Goal: Contribute content: Contribute content

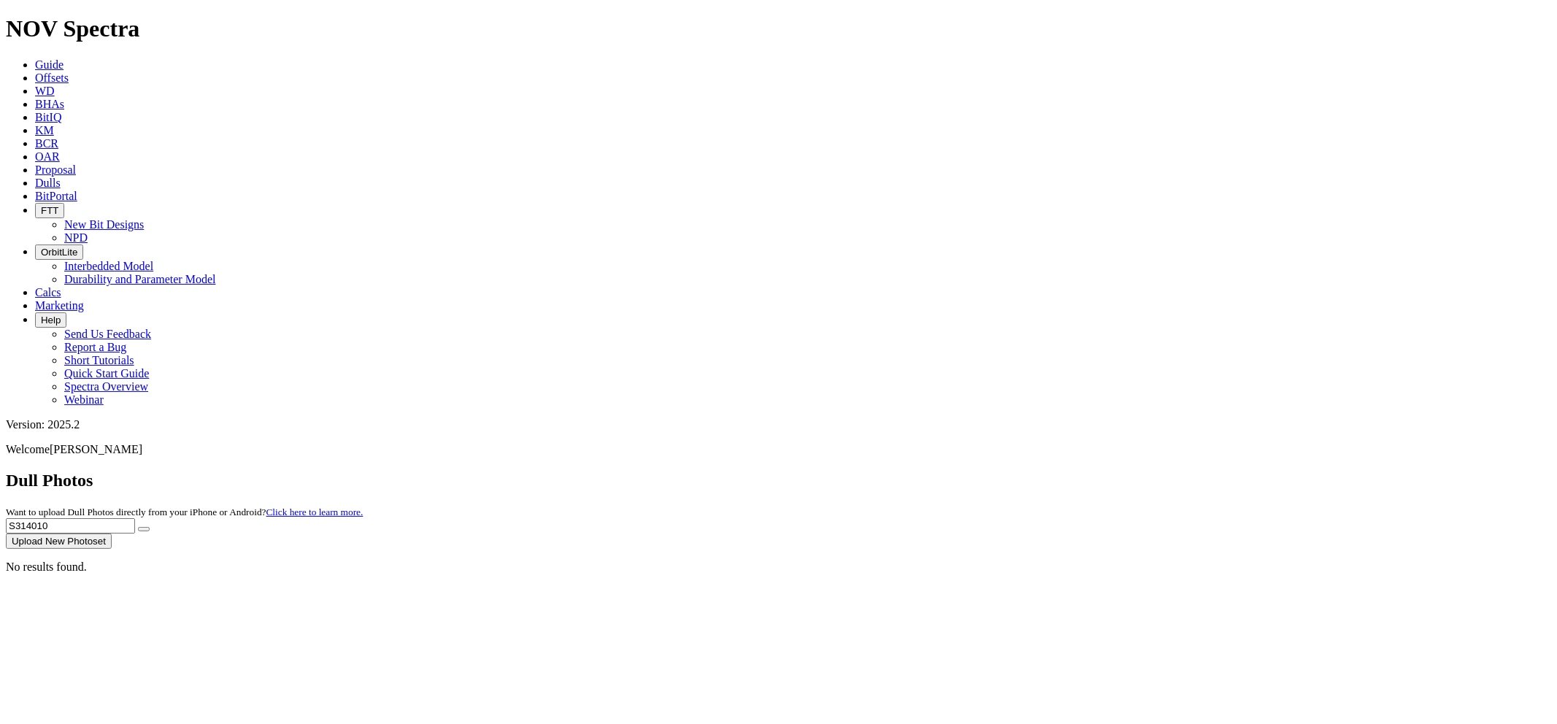
click at [112, 534] on button "Upload New Photoset" at bounding box center [59, 541] width 106 height 15
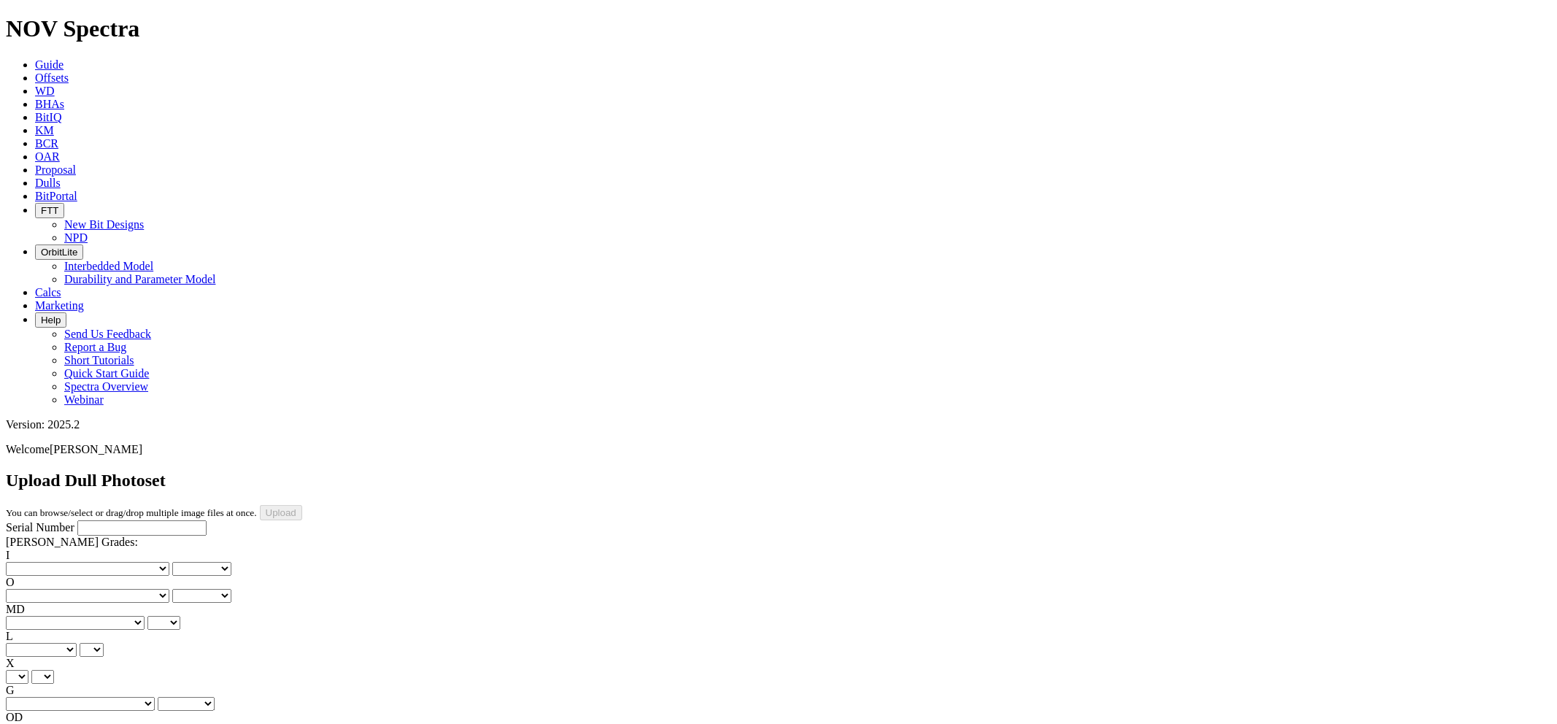
click at [82, 521] on input "Serial Number" at bounding box center [141, 528] width 129 height 15
paste input "S314010"
type input "S314010"
click at [78, 562] on select "No lost, worn or damaged cutters 0 1 2 3 4 5 6 7 8 No diamond table left on any…" at bounding box center [88, 569] width 164 height 14
select select "number:2"
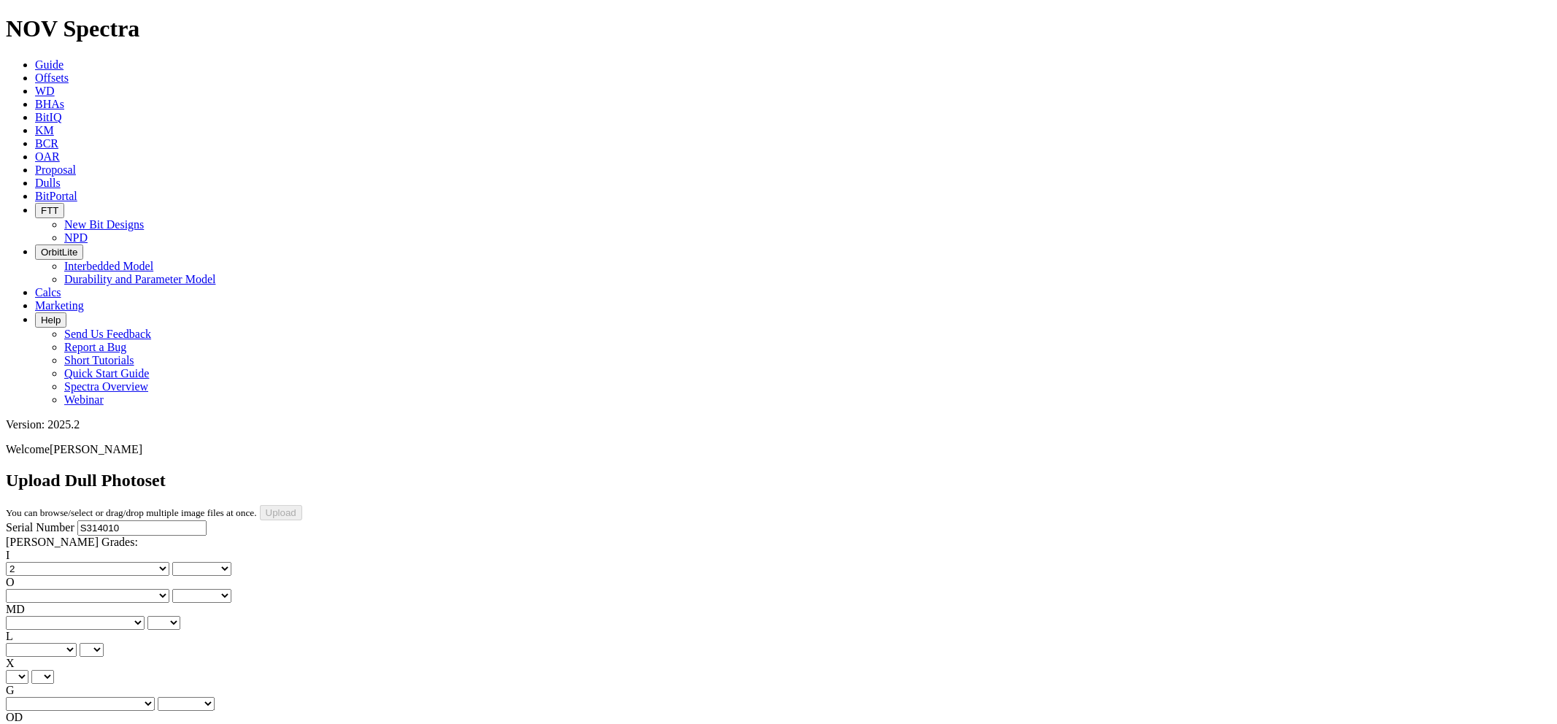
click at [29, 562] on select "No lost, worn or damaged cutters 0 1 2 3 4 5 6 7 8 No diamond table left on any…" at bounding box center [88, 569] width 164 height 14
select select "number:2"
click at [156, 589] on select "No lost, worn or damaged cutters 0 1 2 3 4 5 6 7 8 No diamond table left on any…" at bounding box center [88, 596] width 164 height 14
select select "number:8"
click at [103, 589] on select "No lost, worn or damaged cutters 0 1 2 3 4 5 6 7 8 No diamond table left on any…" at bounding box center [88, 596] width 164 height 14
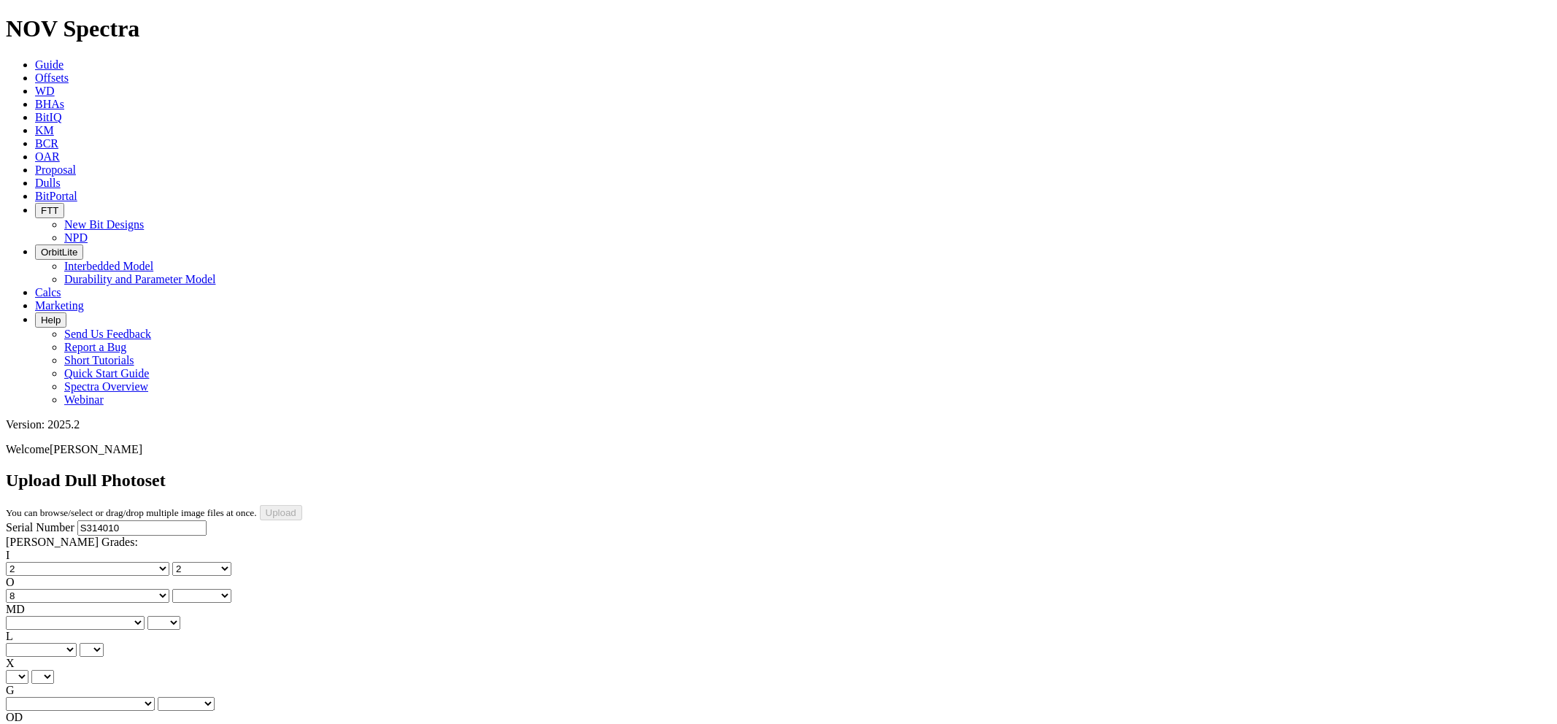
select select "number:8"
click at [77, 616] on select "BF - Bond Failure BT - Broken Teeth/Cutters BU - Balled Up Bit CR - Cored CT - …" at bounding box center [75, 623] width 139 height 14
select select "string:RO"
click at [29, 616] on select "BF - Bond Failure BT - Broken Teeth/Cutters BU - Balled Up Bit CR - Cored CT - …" at bounding box center [75, 623] width 139 height 14
select select "string:RO"
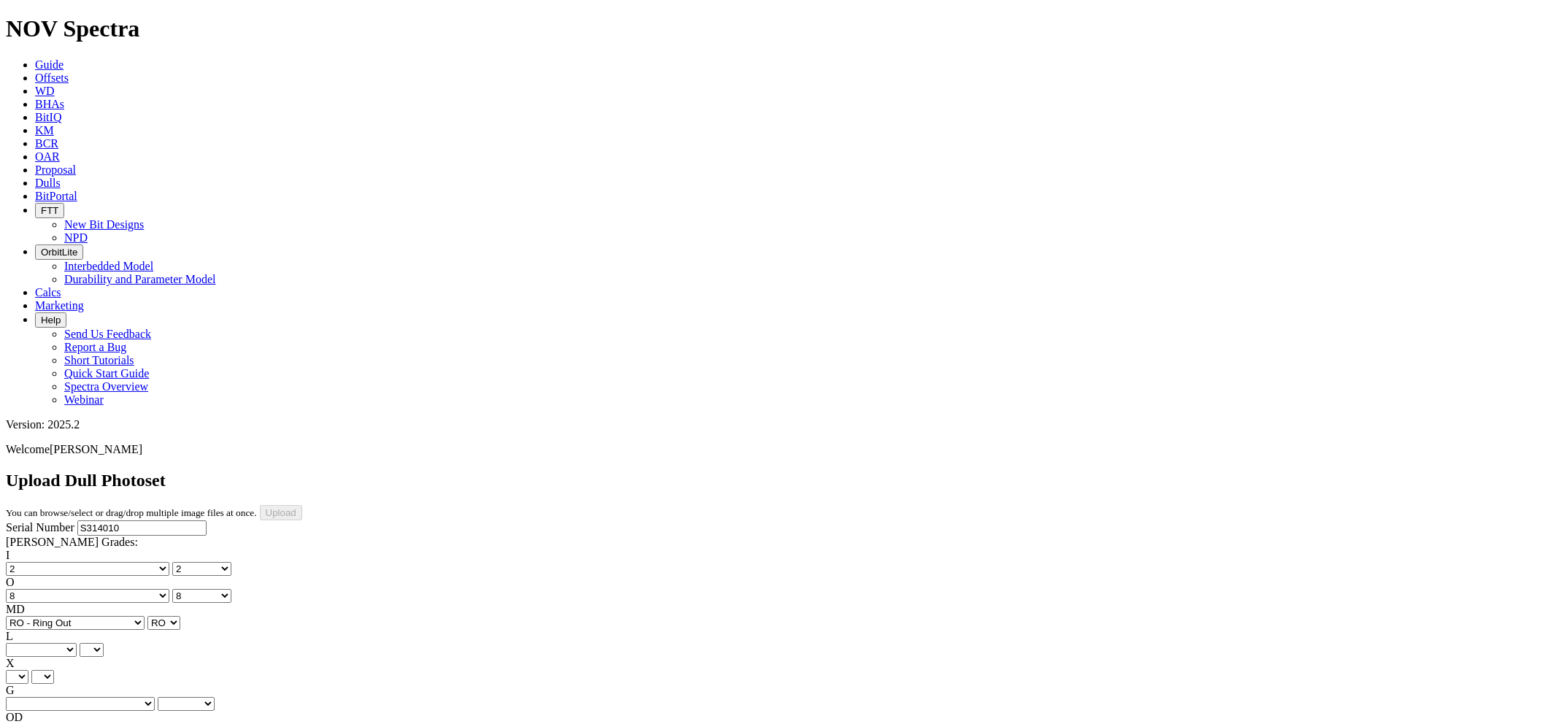
click at [77, 643] on select "A - All C - Cone G - Gauge N - Nose S - Shoulder T - Taper" at bounding box center [41, 650] width 71 height 14
select select "string:S"
click at [77, 643] on select "A - All C - Cone G - Gauge N - Nose S - Shoulder T - Taper" at bounding box center [41, 650] width 71 height 14
select select "string:S"
click at [28, 670] on select "X" at bounding box center [17, 677] width 23 height 14
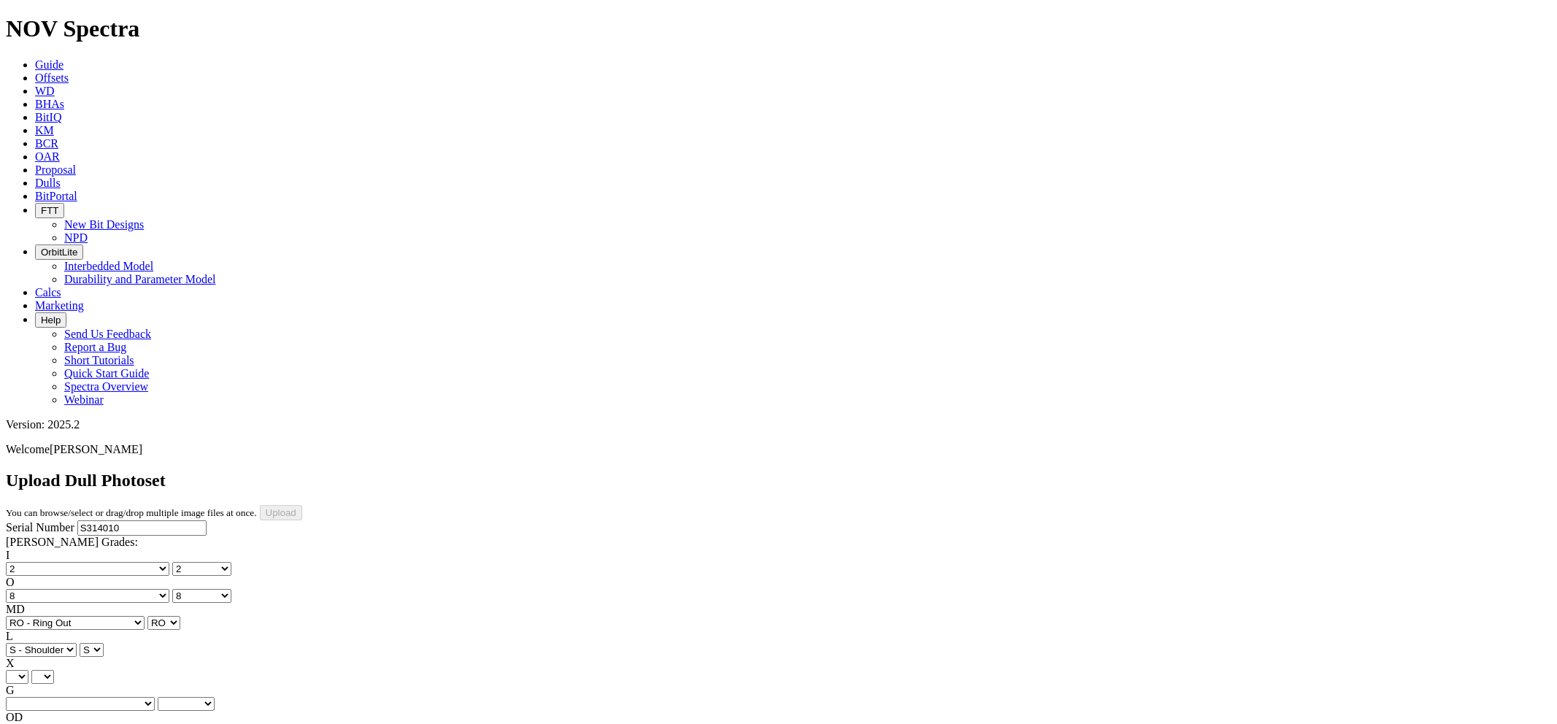
select select "string:X"
click at [28, 670] on select "X" at bounding box center [17, 677] width 23 height 14
select select "string:X"
click at [147, 697] on select "Unknown I - In Gauge 1 - 1/16 in Undergauge" 2 - 2/16 in Undergauge = ⅛ in" 8 -…" at bounding box center [80, 704] width 149 height 14
select select "string:1"
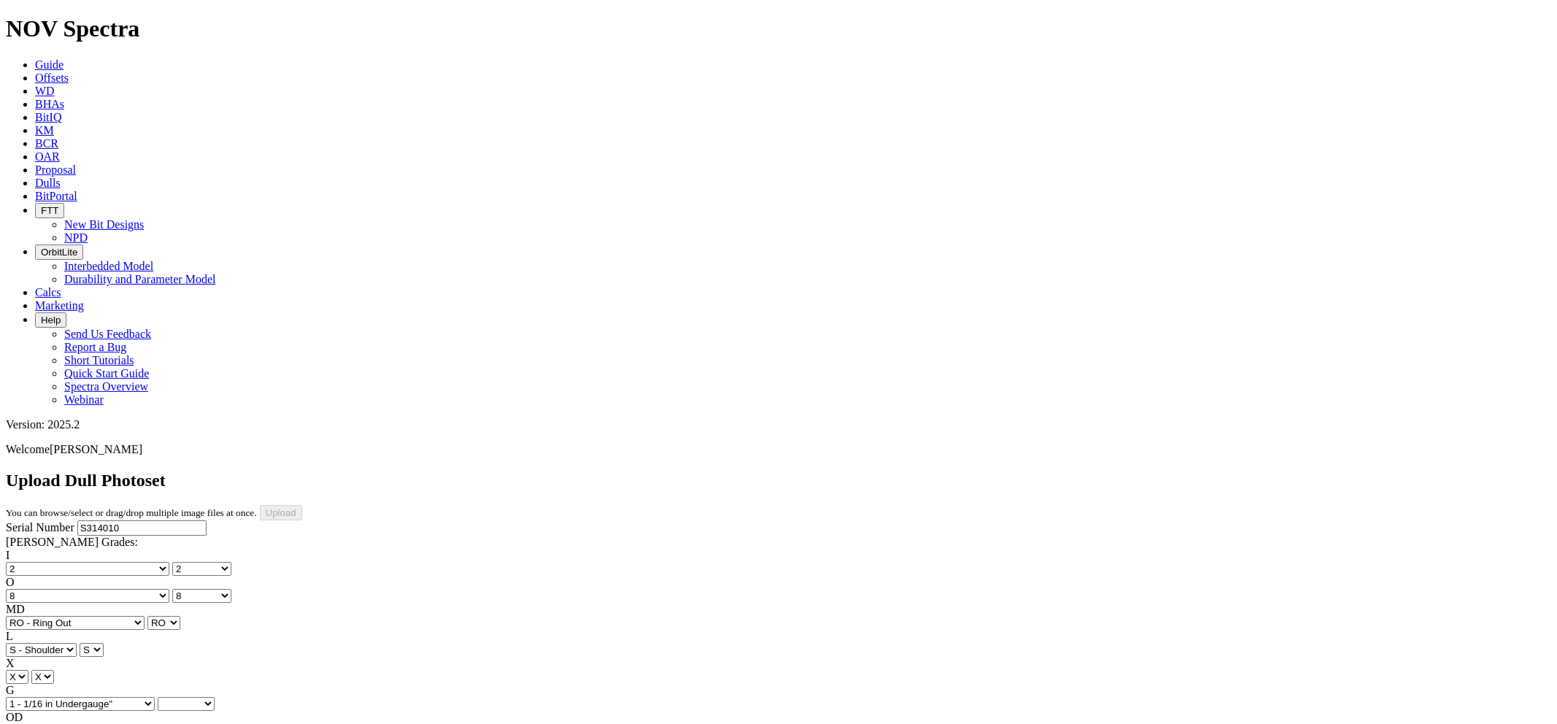
click at [103, 697] on select "Unknown I - In Gauge 1 - 1/16 in Undergauge" 2 - 2/16 in Undergauge = ⅛ in" 8 -…" at bounding box center [80, 704] width 149 height 14
select select "string:1"
click at [84, 723] on select "BF - Bond Failure BT - Broken Teeth/Cutters BU - Balled Up Bit CR - Cored CT - …" at bounding box center [75, 731] width 139 height 14
select select "string:WT"
click at [29, 723] on select "BF - Bond Failure BT - Broken Teeth/Cutters BU - Balled Up Bit CR - Cored CT - …" at bounding box center [75, 731] width 139 height 14
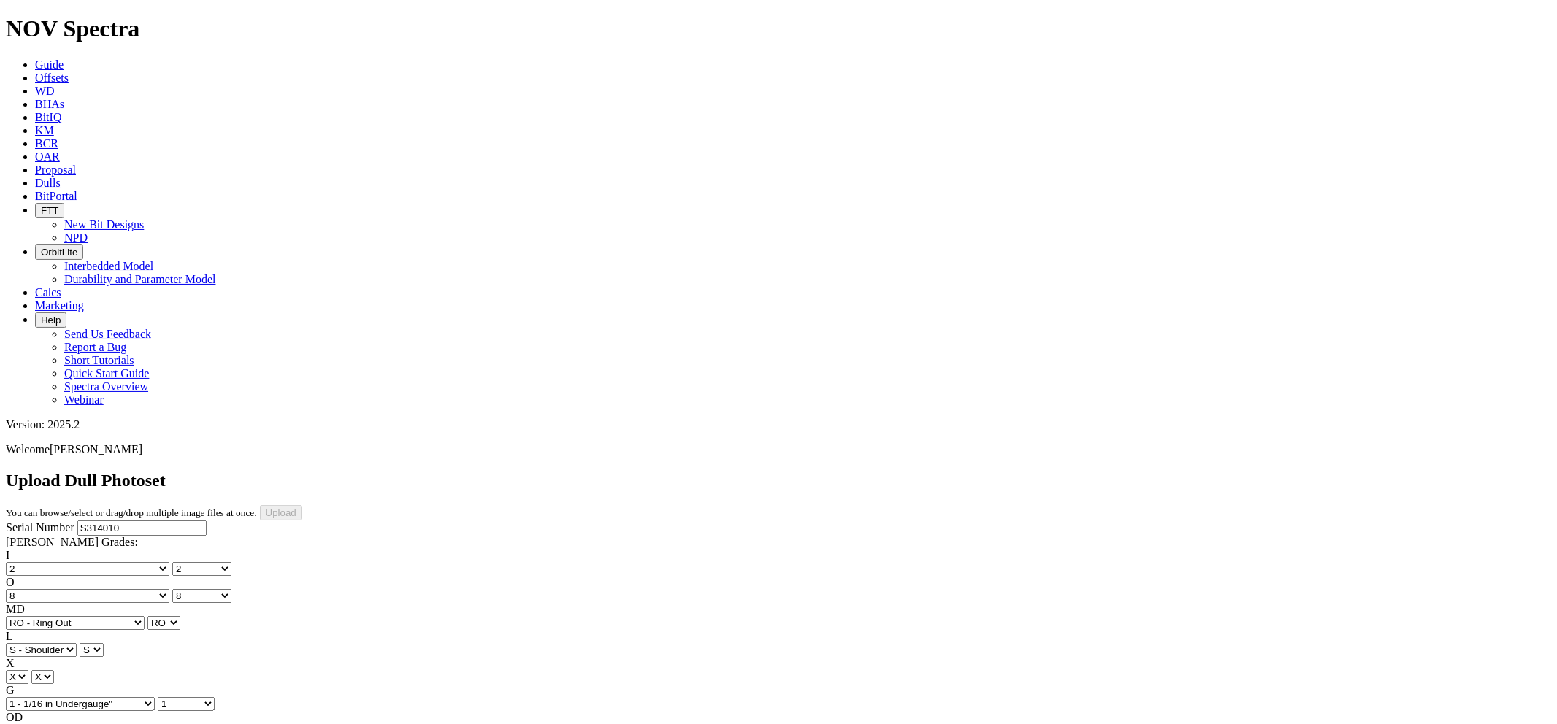
select select "string:WT"
select select "string:PR"
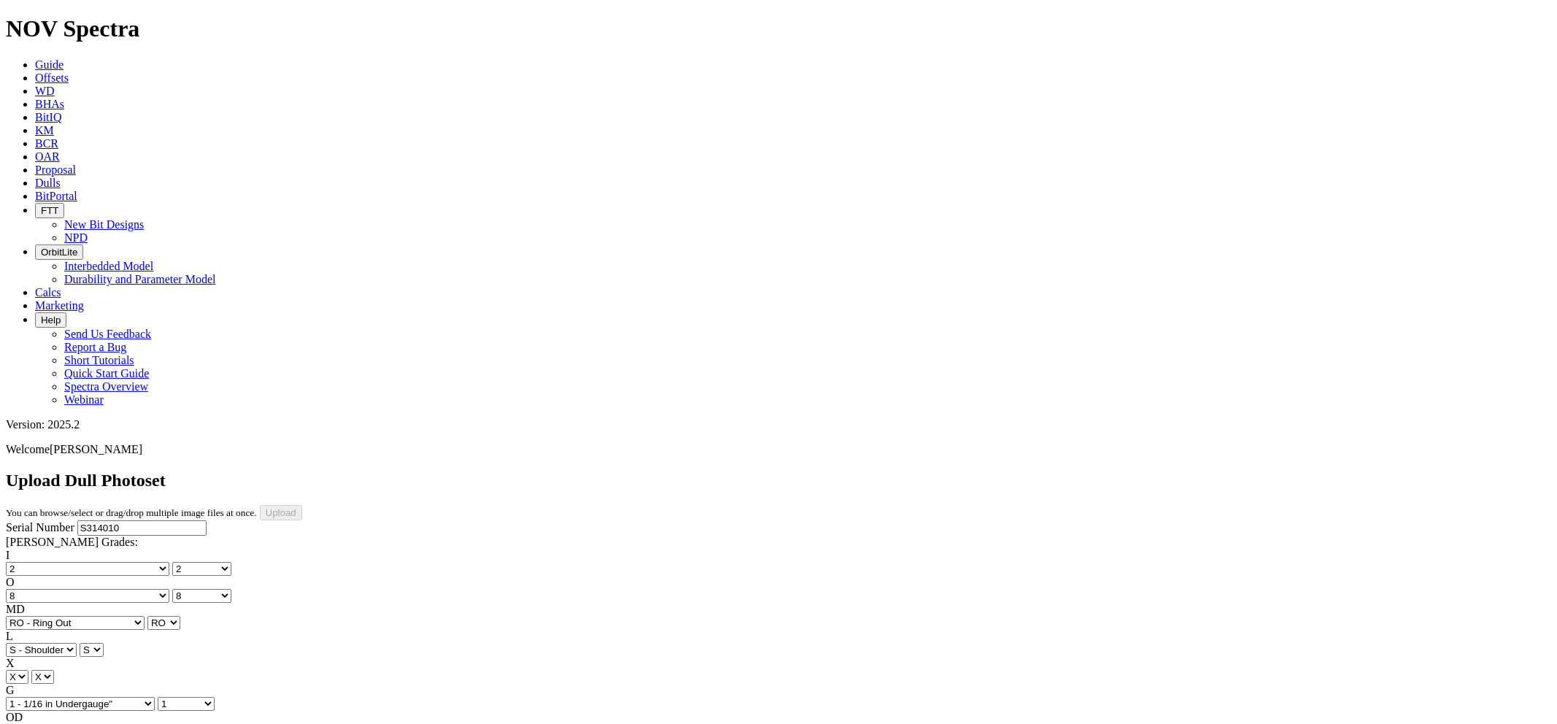
type input "[DATE]"
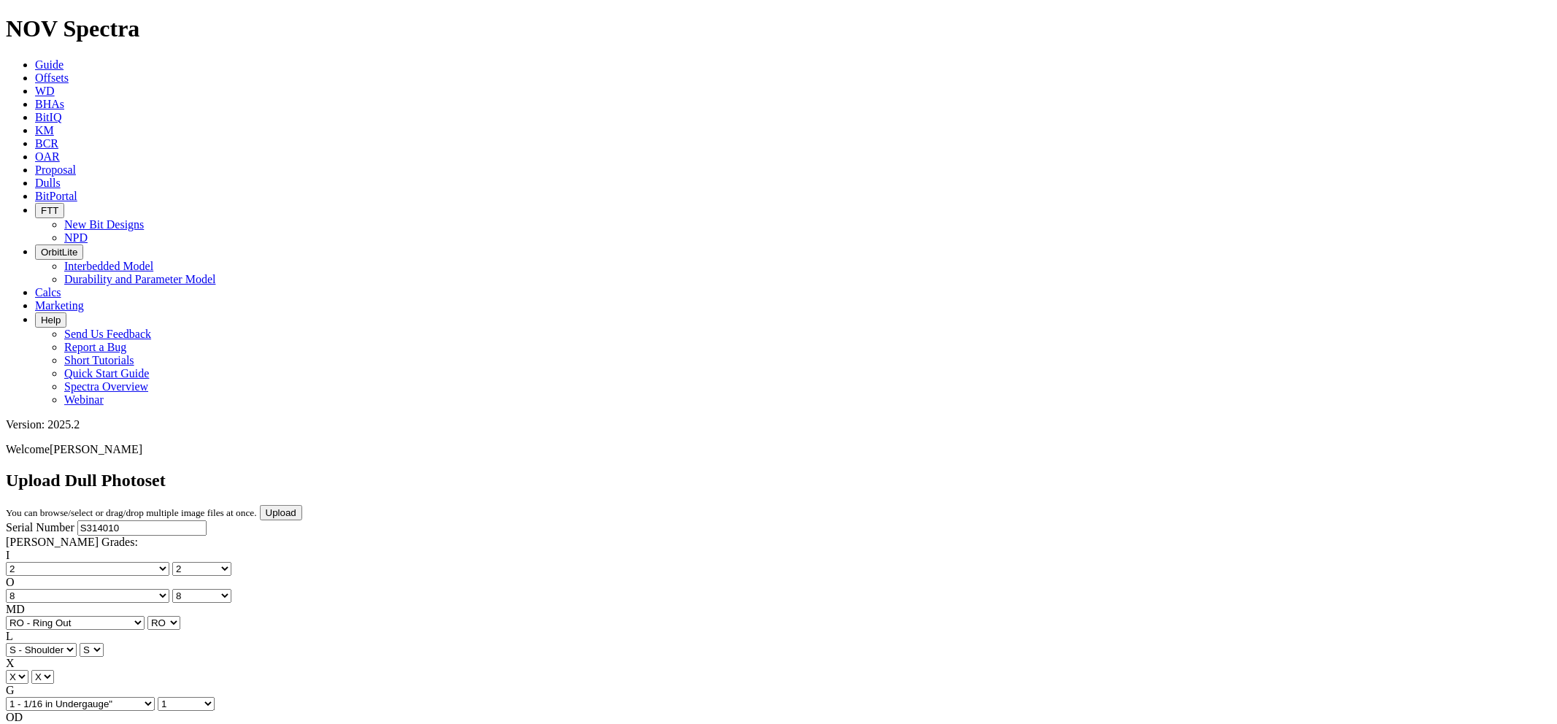
click at [302, 505] on input "Upload" at bounding box center [281, 512] width 42 height 15
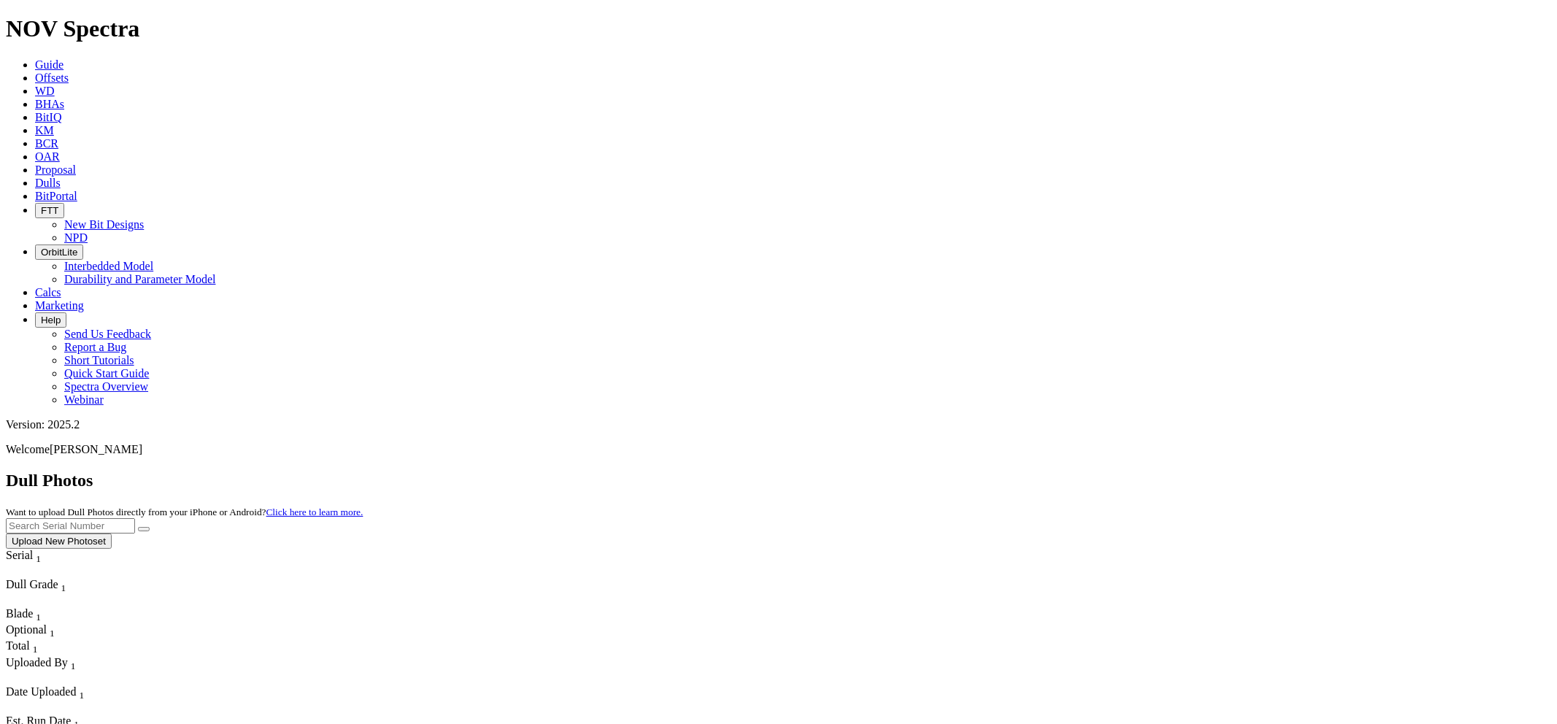
paste input "S314010"
type input "S314010"
click at [138, 527] on button "submit" at bounding box center [144, 529] width 12 height 4
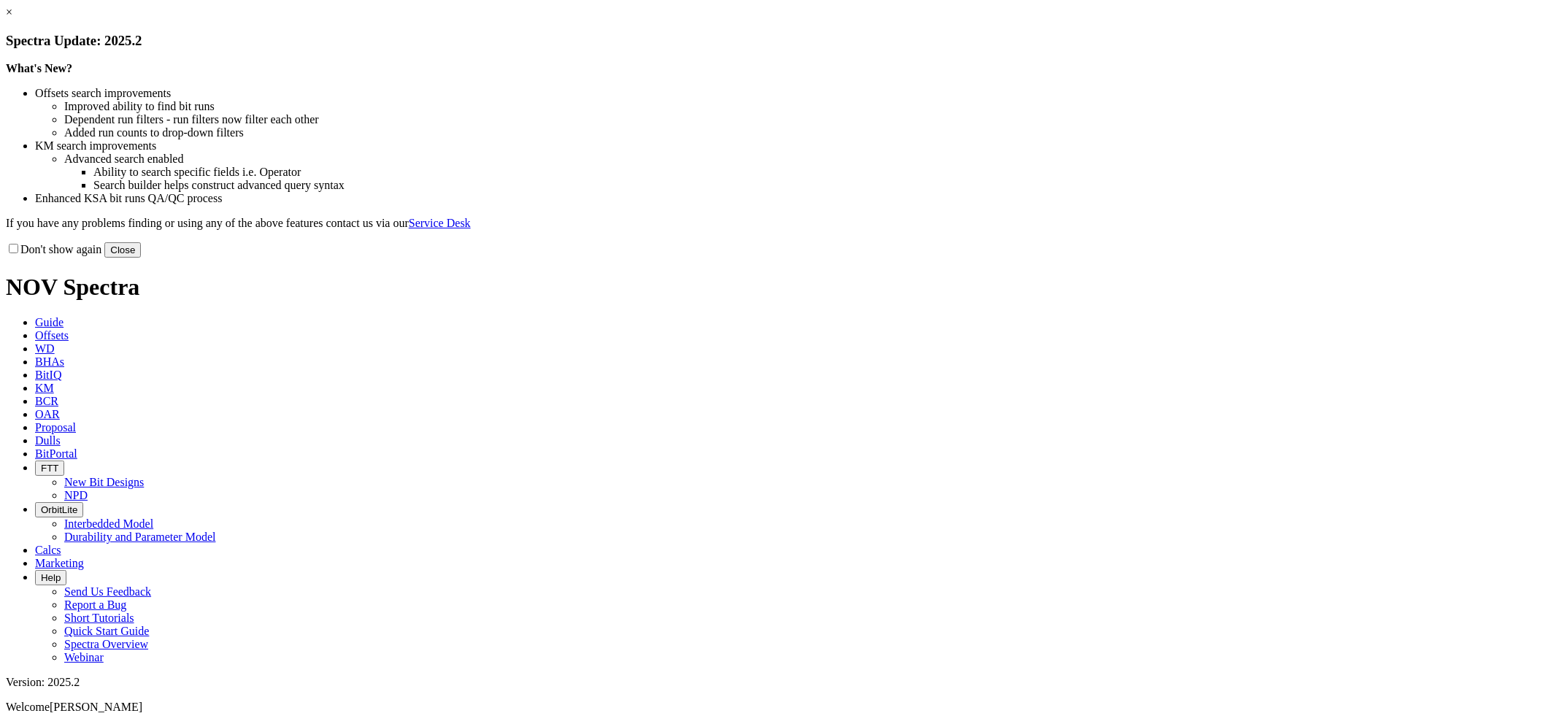
click at [141, 258] on button "Close" at bounding box center [122, 249] width 37 height 15
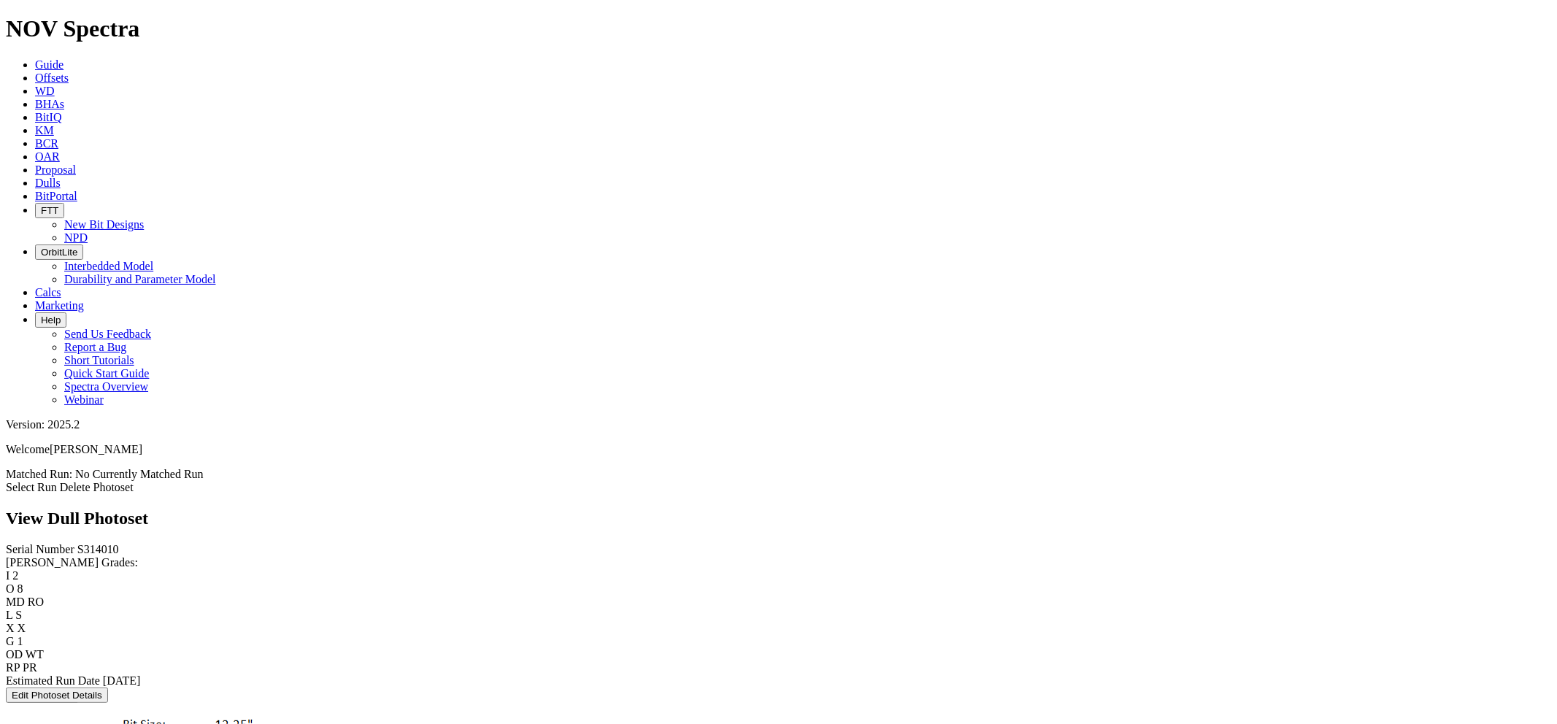
click at [57, 481] on link "Select Run" at bounding box center [31, 487] width 51 height 12
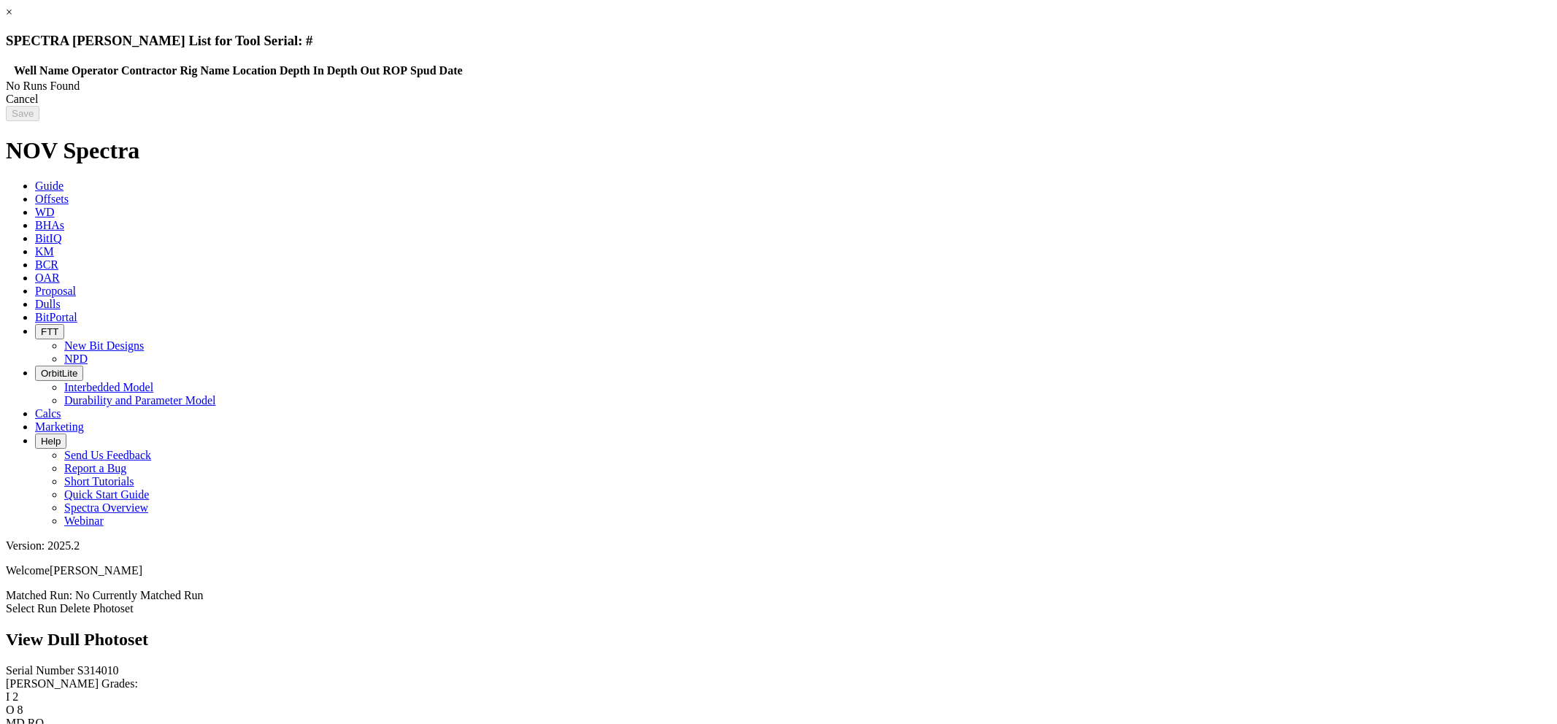
click at [1227, 106] on div "Cancel" at bounding box center [779, 99] width 1546 height 13
